Goal: Transaction & Acquisition: Purchase product/service

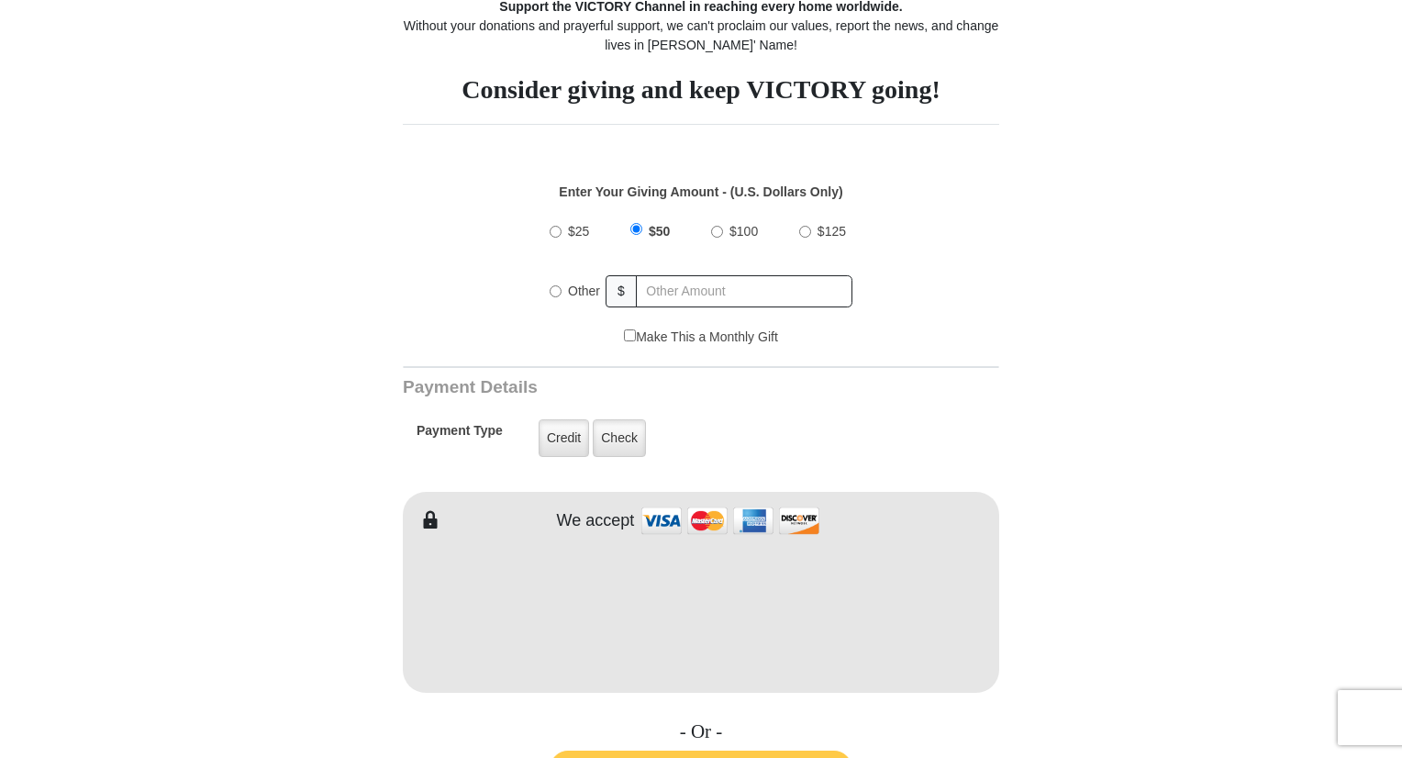
scroll to position [517, 0]
click at [587, 301] on label "Other" at bounding box center [583, 290] width 45 height 40
click at [561, 296] on input "Other" at bounding box center [555, 290] width 12 height 12
radio input "true"
click at [716, 299] on input "text" at bounding box center [745, 290] width 215 height 32
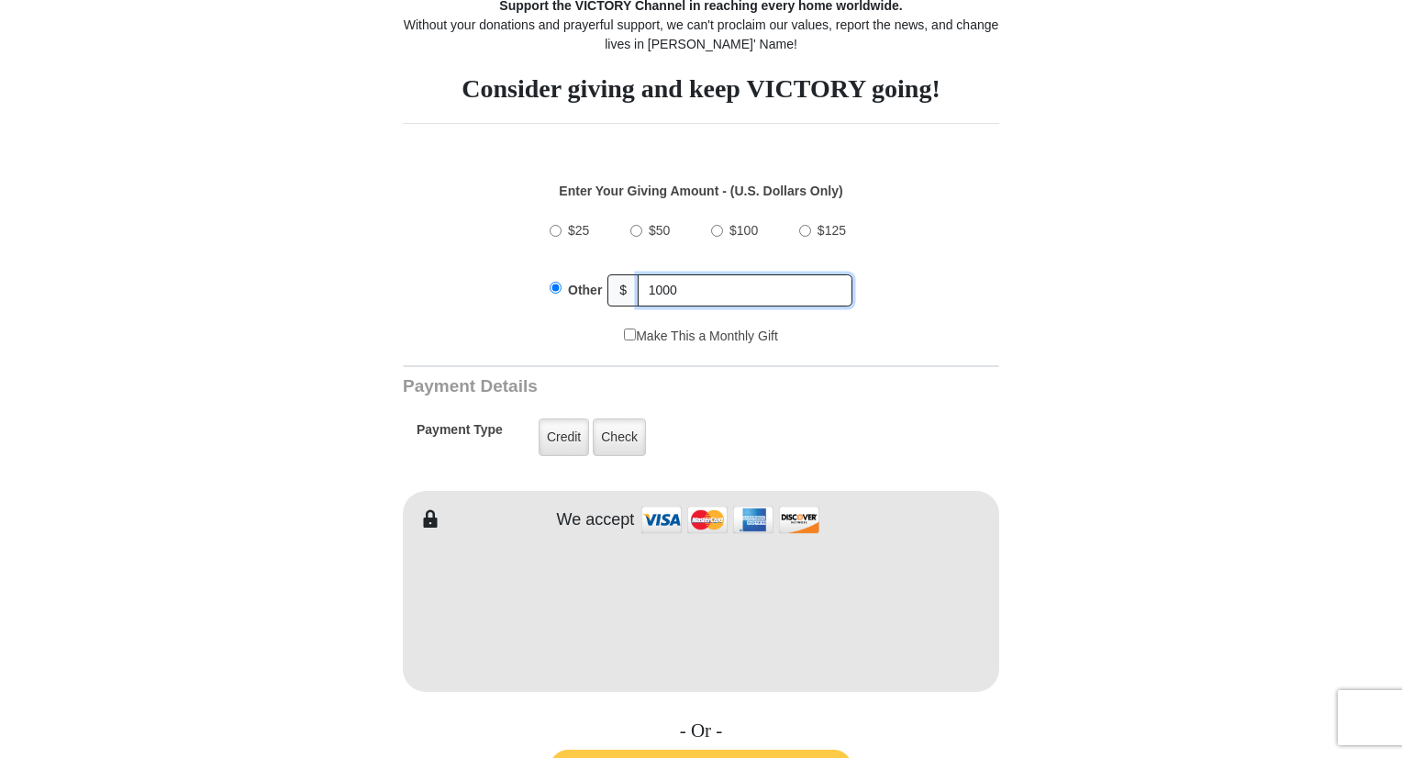
type input "1000"
click at [1010, 327] on form "VICTORY News Do more than watch our featured programmers and faith-filled origi…" at bounding box center [701, 616] width 1046 height 2144
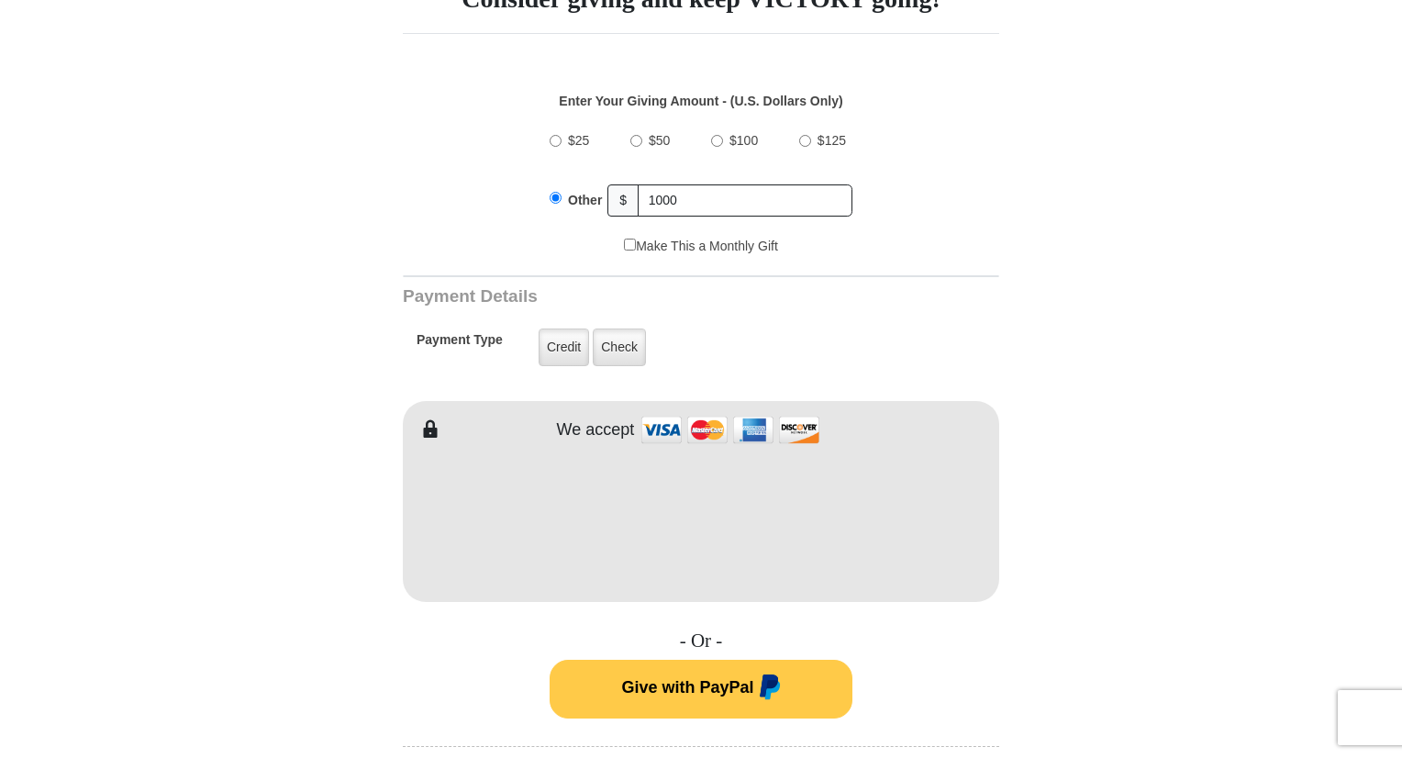
scroll to position [613, 0]
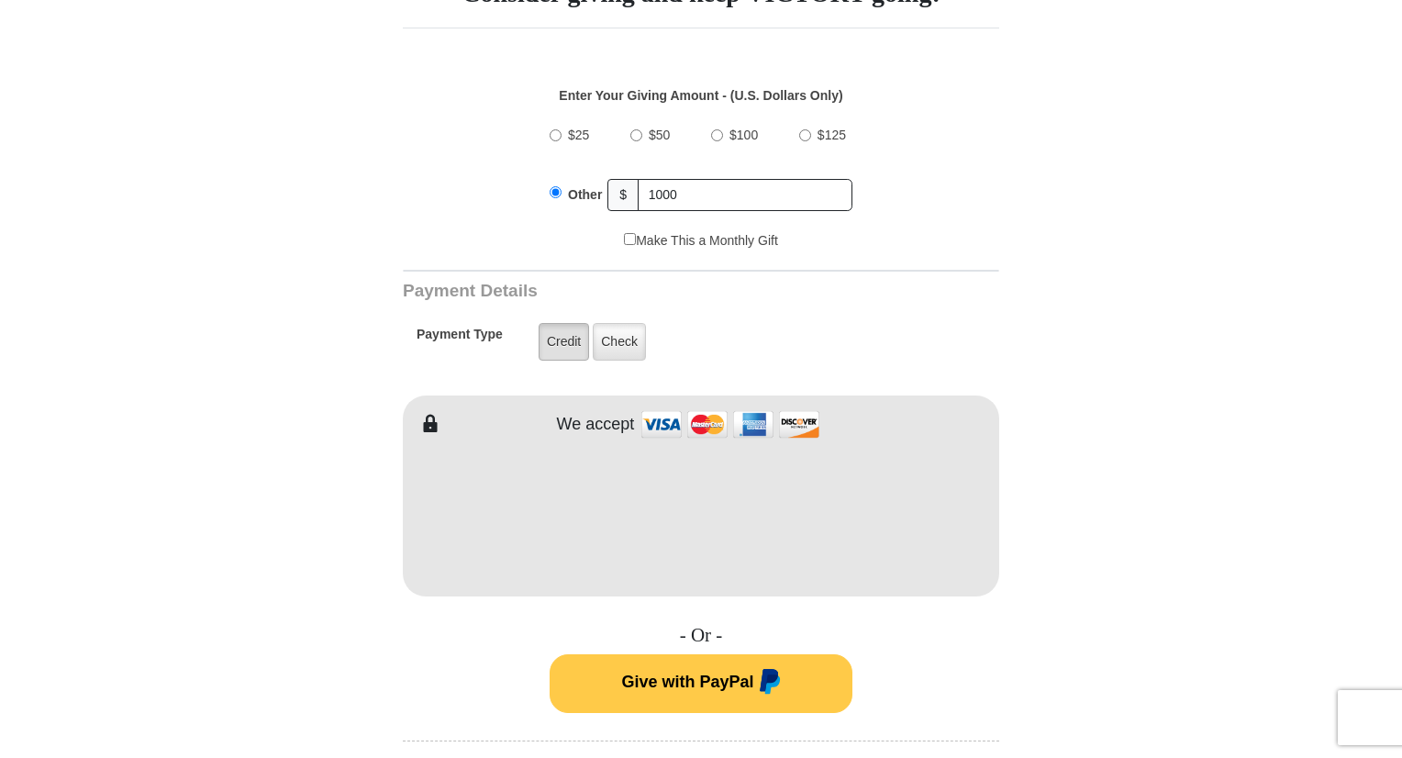
click at [559, 346] on label "Credit" at bounding box center [563, 342] width 50 height 38
click at [0, 0] on input "Credit" at bounding box center [0, 0] width 0 height 0
click at [1045, 551] on form "VICTORY News Do more than watch our featured programmers and faith-filled origi…" at bounding box center [701, 521] width 1046 height 2144
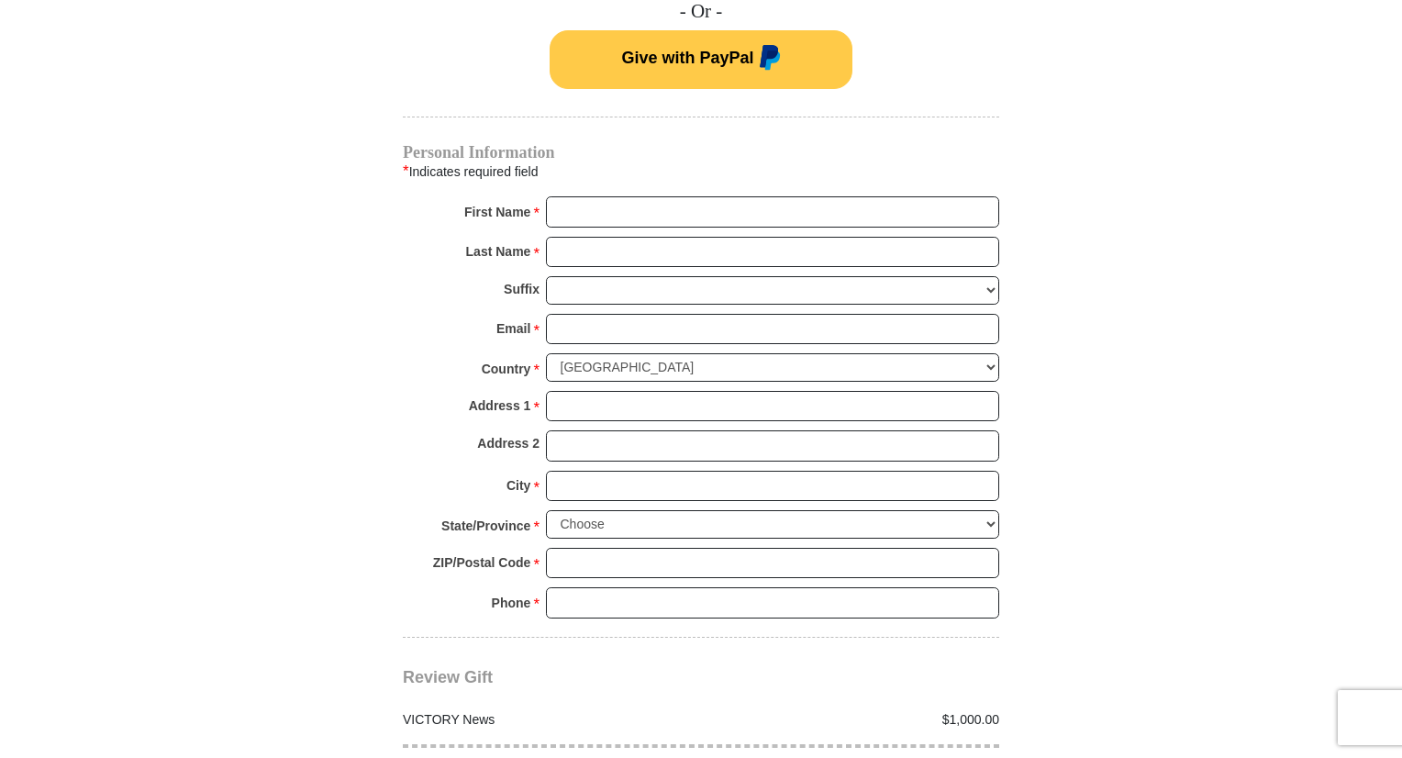
scroll to position [1268, 0]
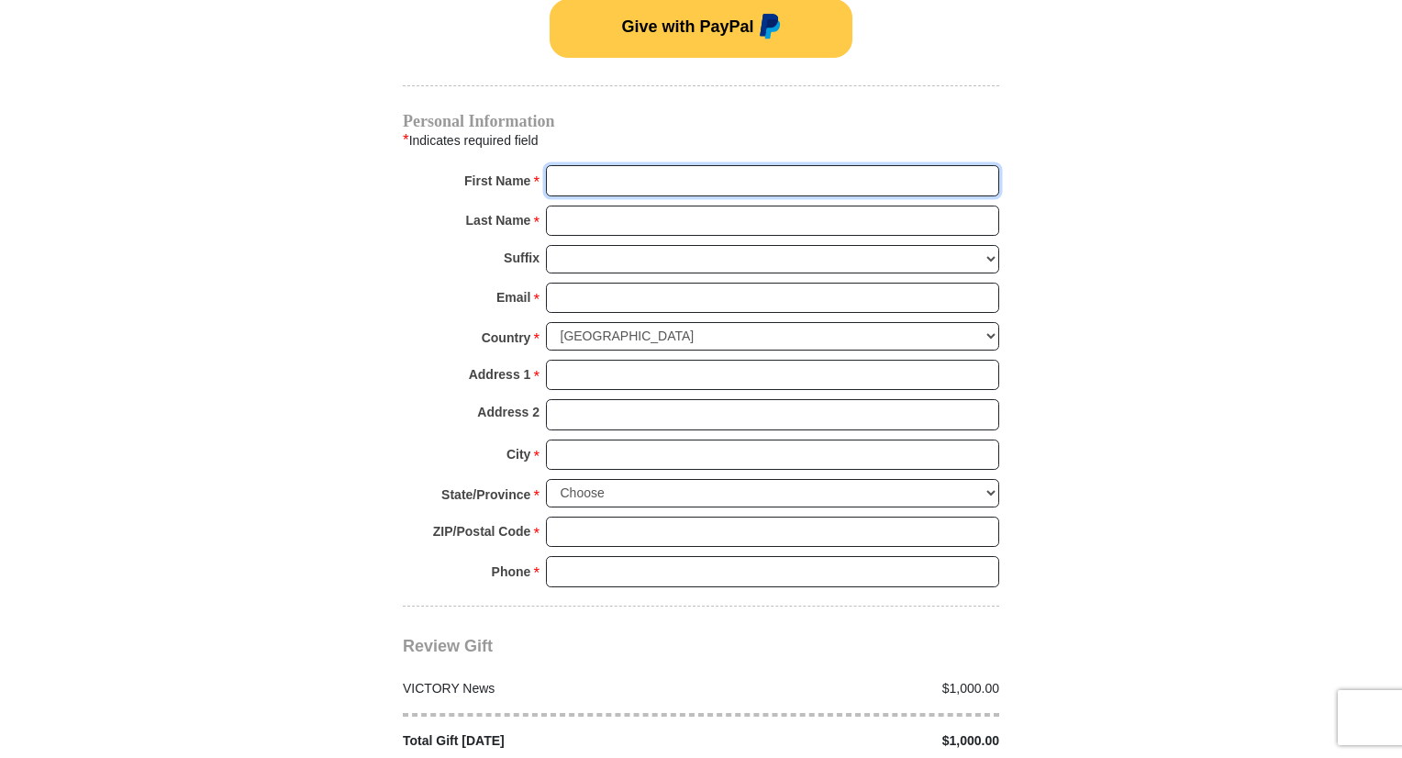
click at [583, 172] on input "First Name *" at bounding box center [772, 180] width 453 height 31
type input "[PERSON_NAME]"
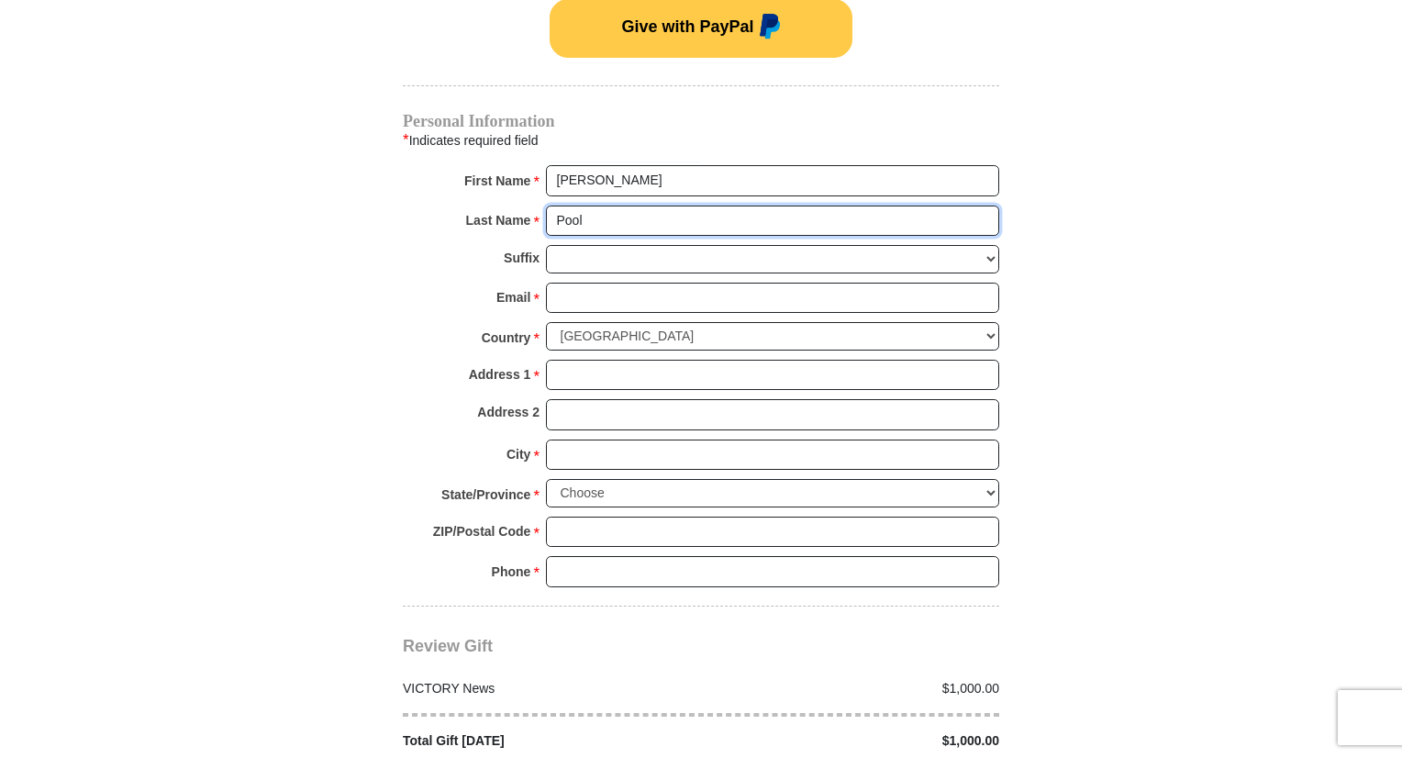
type input "Pool"
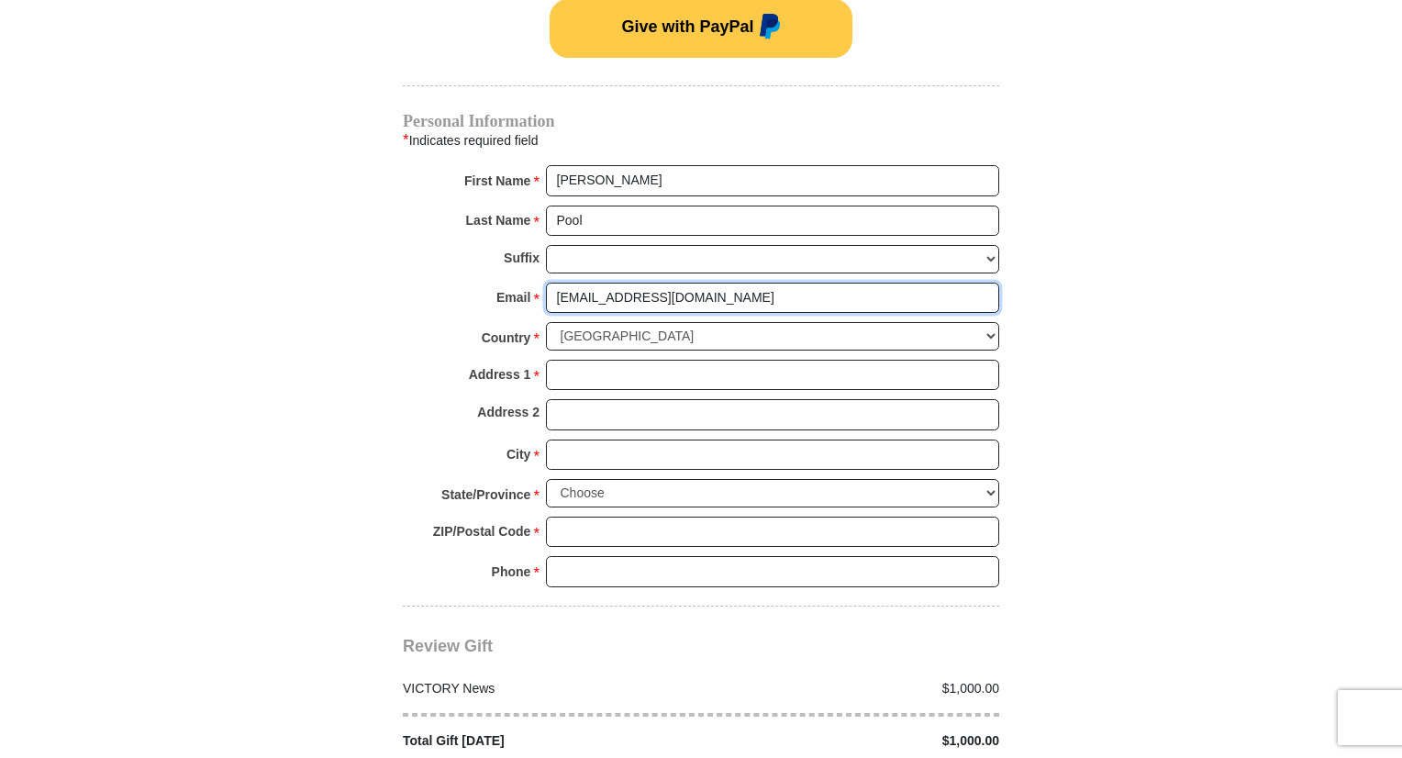
type input "[EMAIL_ADDRESS][DOMAIN_NAME]"
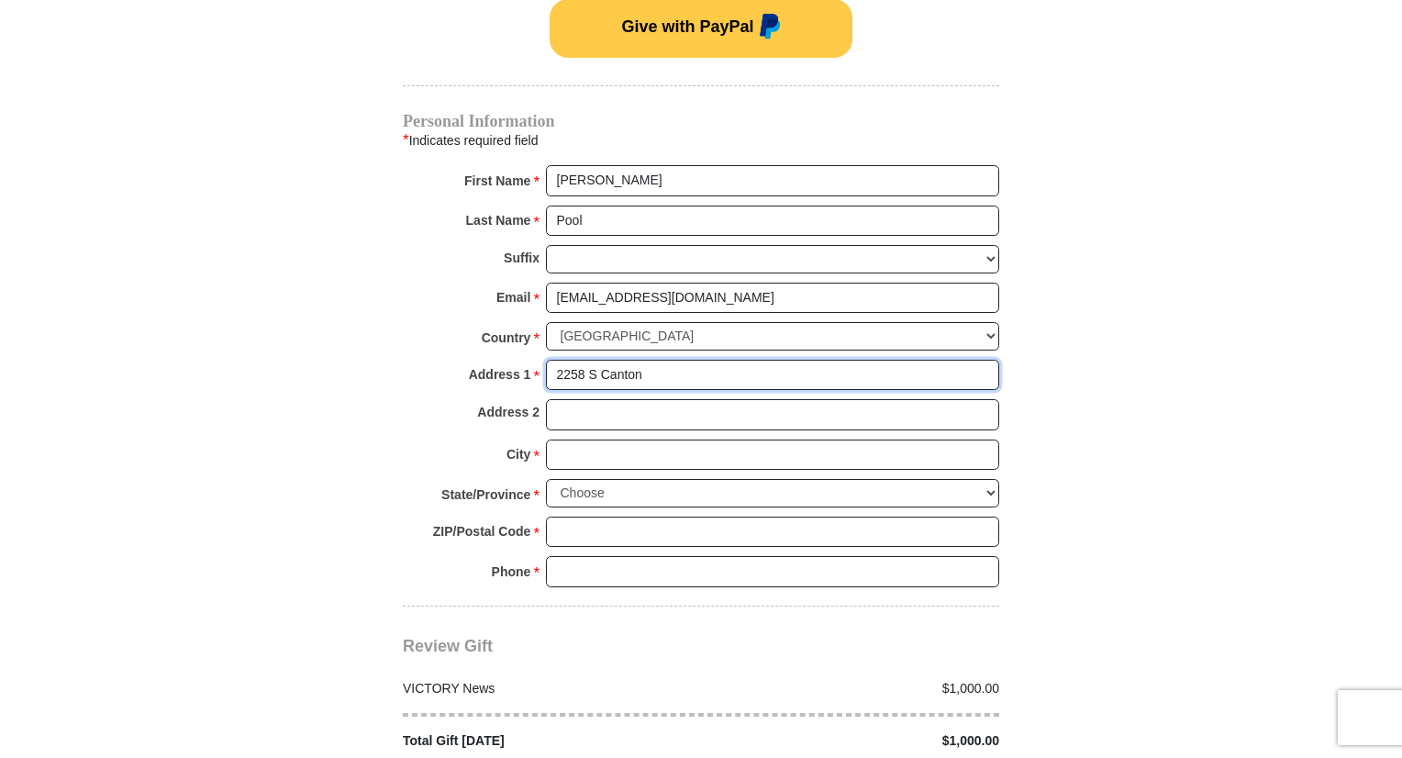
type input "2258 S Canton"
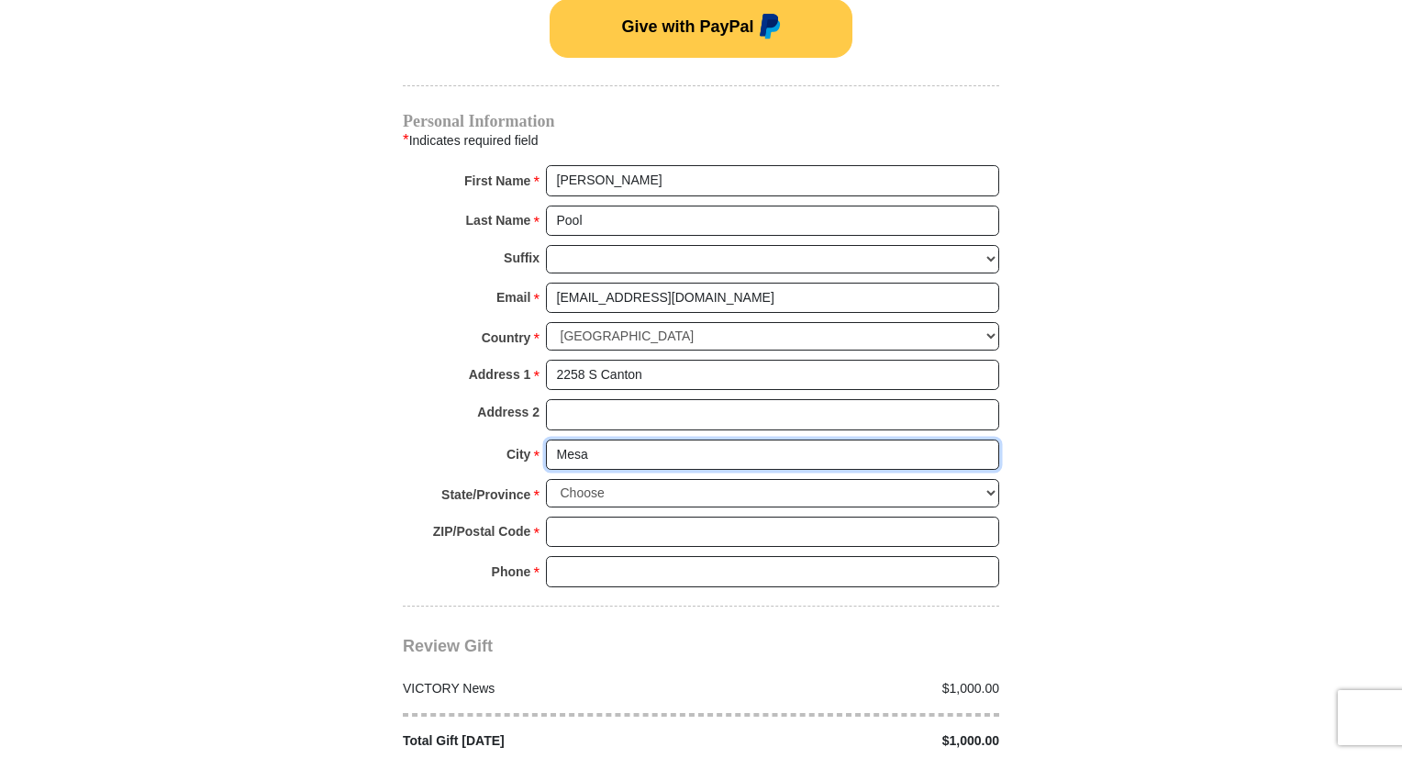
type input "Mesa"
select select "AZ"
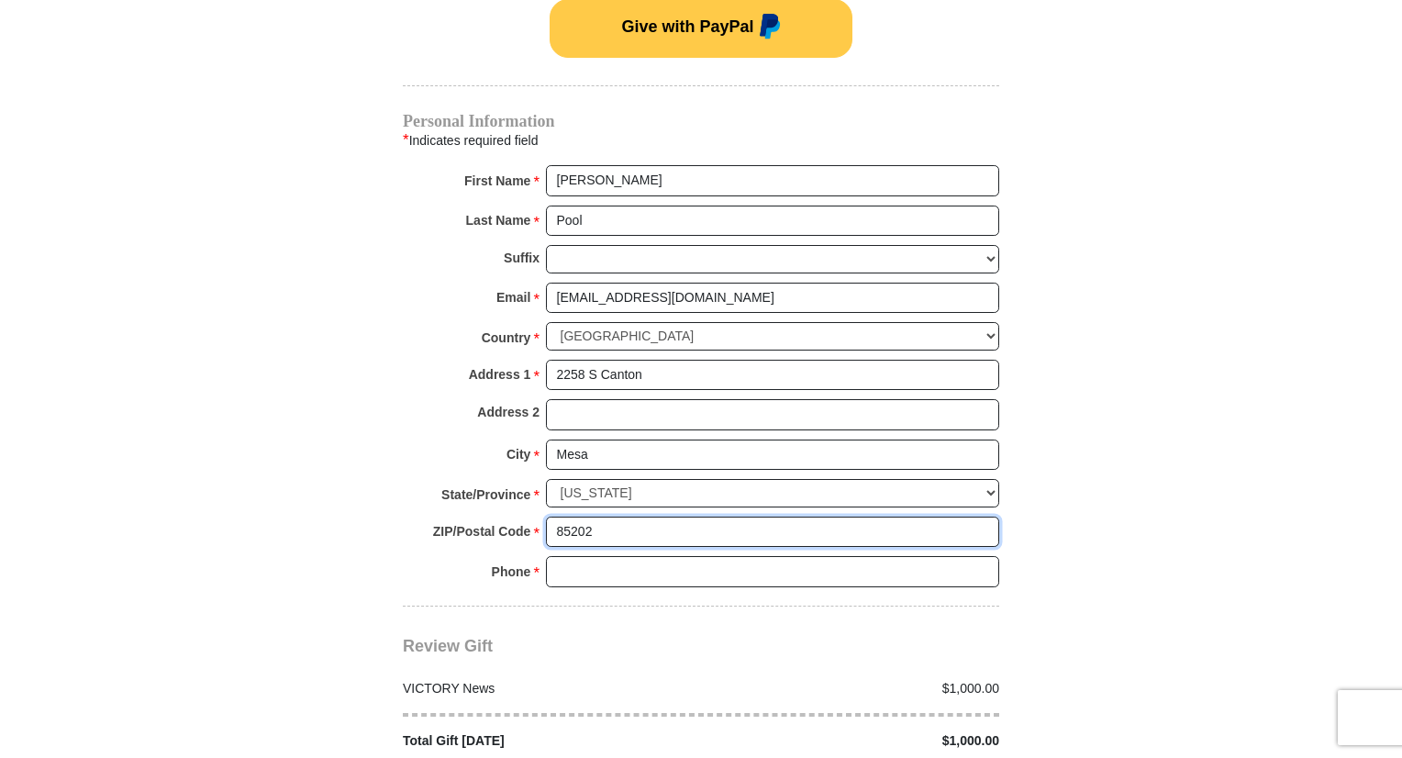
type input "85202"
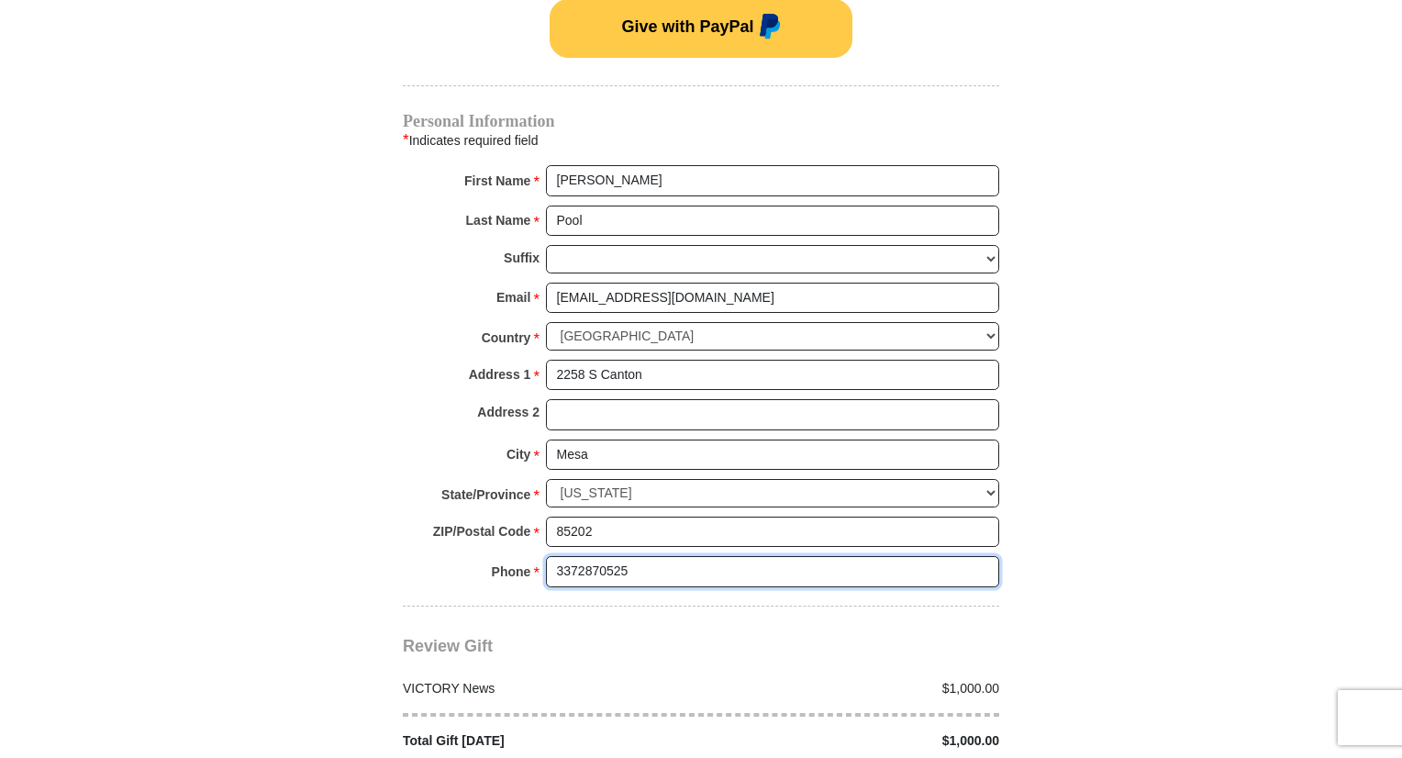
type input "3372870525"
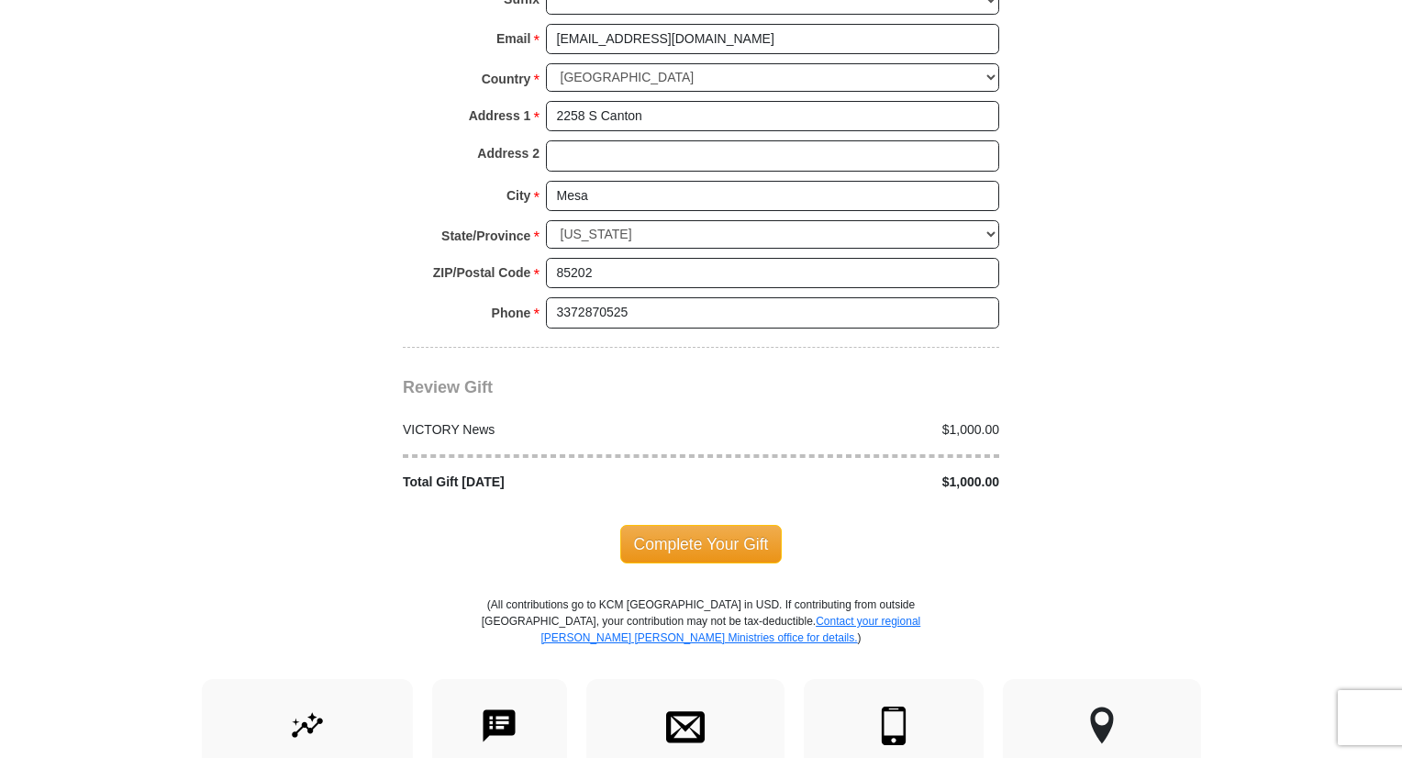
scroll to position [1533, 0]
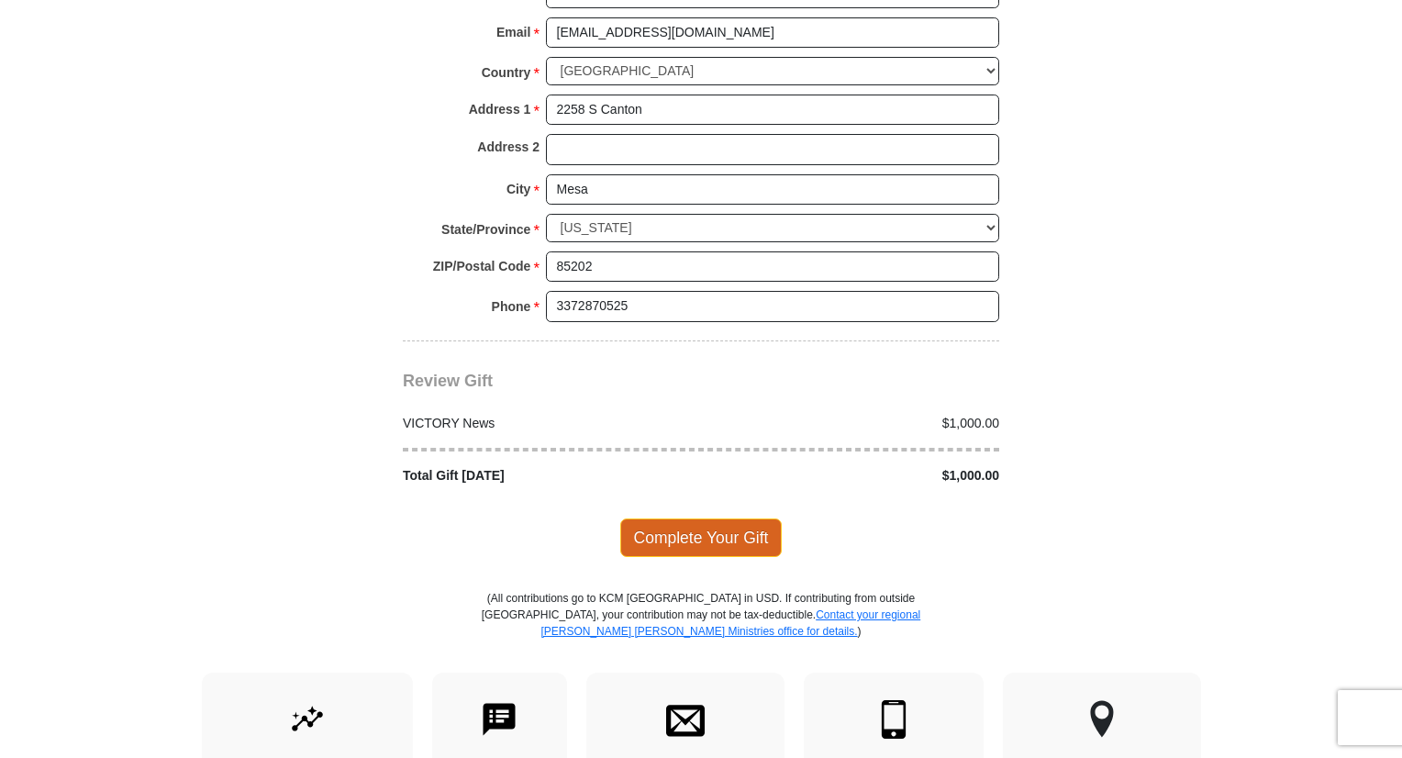
click at [718, 518] on span "Complete Your Gift" at bounding box center [701, 537] width 162 height 39
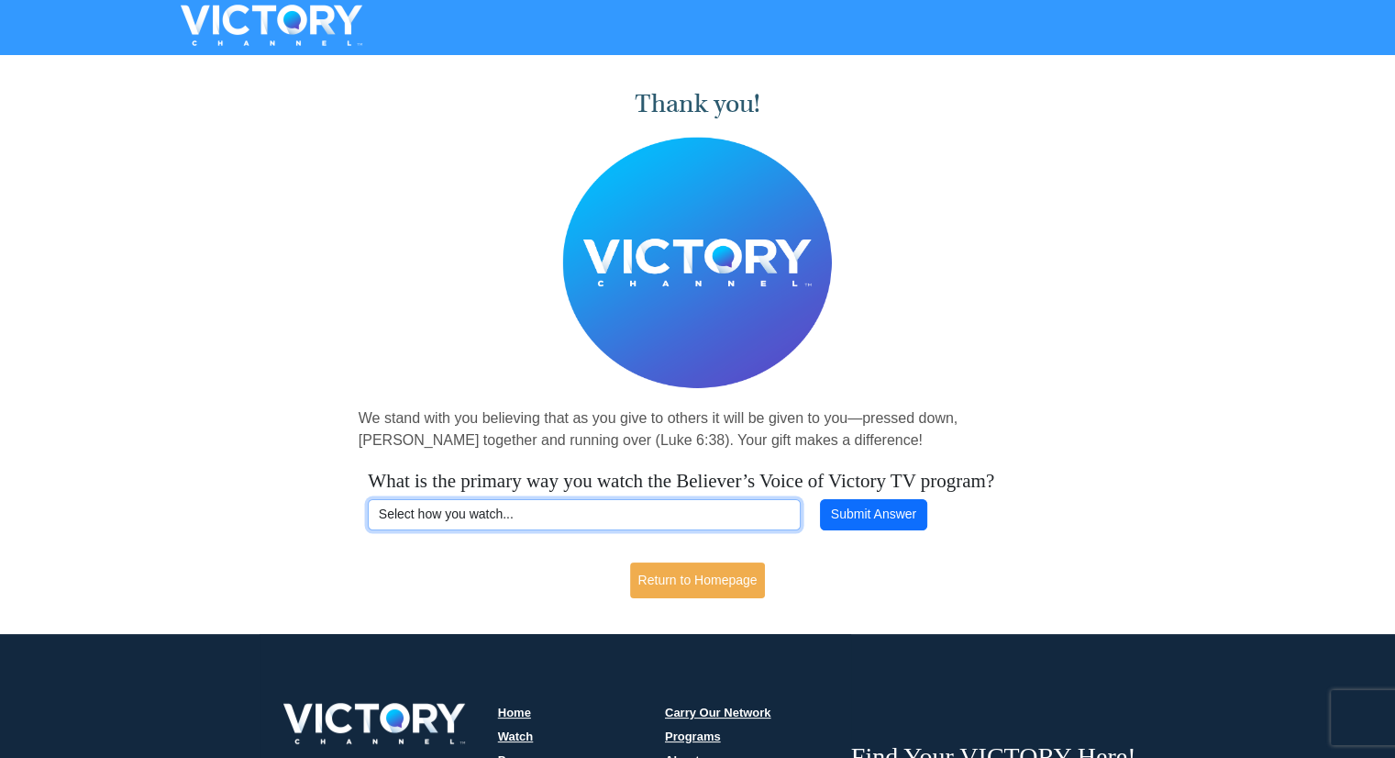
click at [620, 526] on select "Select how you watch... Daystar Morning Daystar Evening KCM.org GoVictory.com V…" at bounding box center [584, 514] width 433 height 31
select select "VICTORYCOM"
click at [368, 522] on select "Select how you watch... Daystar Morning Daystar Evening KCM.org GoVictory.com V…" at bounding box center [584, 514] width 433 height 31
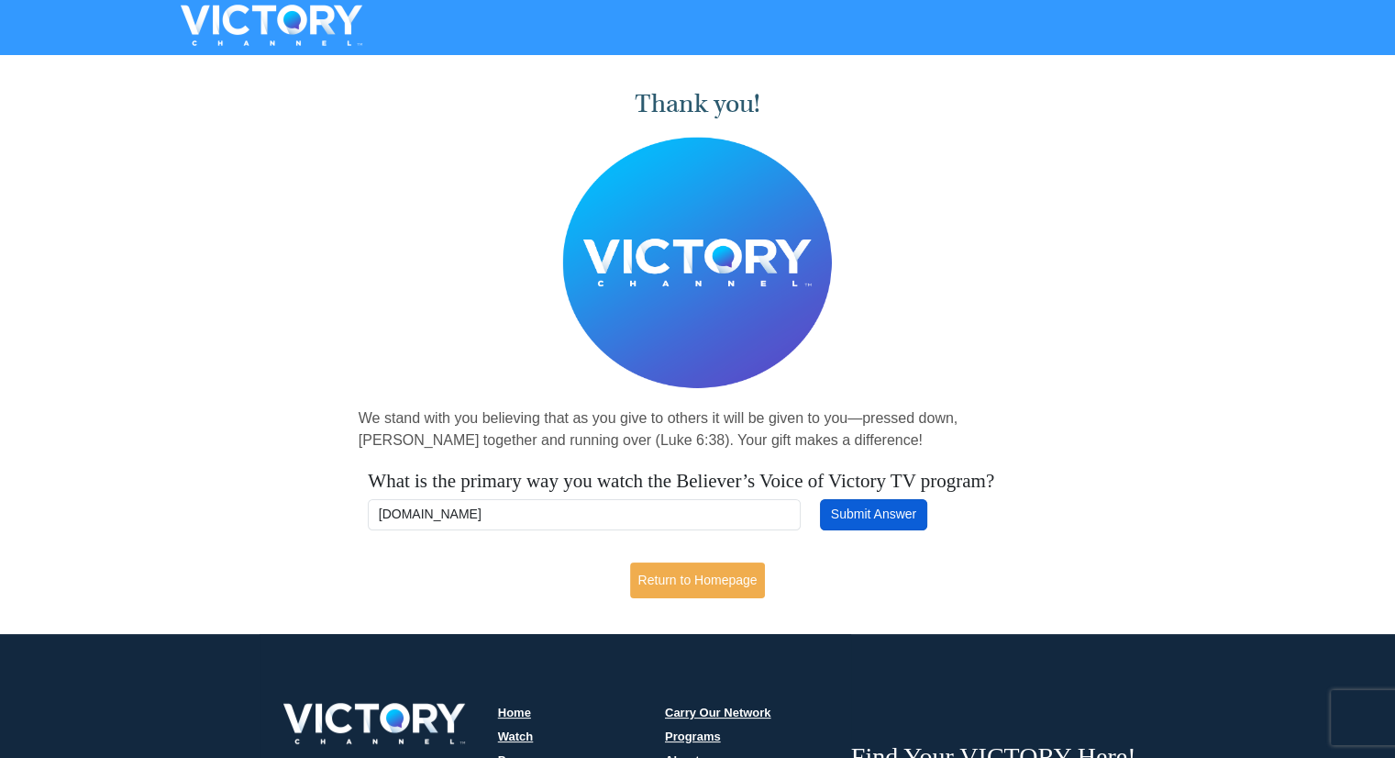
click at [855, 530] on button "Submit Answer" at bounding box center [873, 514] width 106 height 31
